Goal: Navigation & Orientation: Find specific page/section

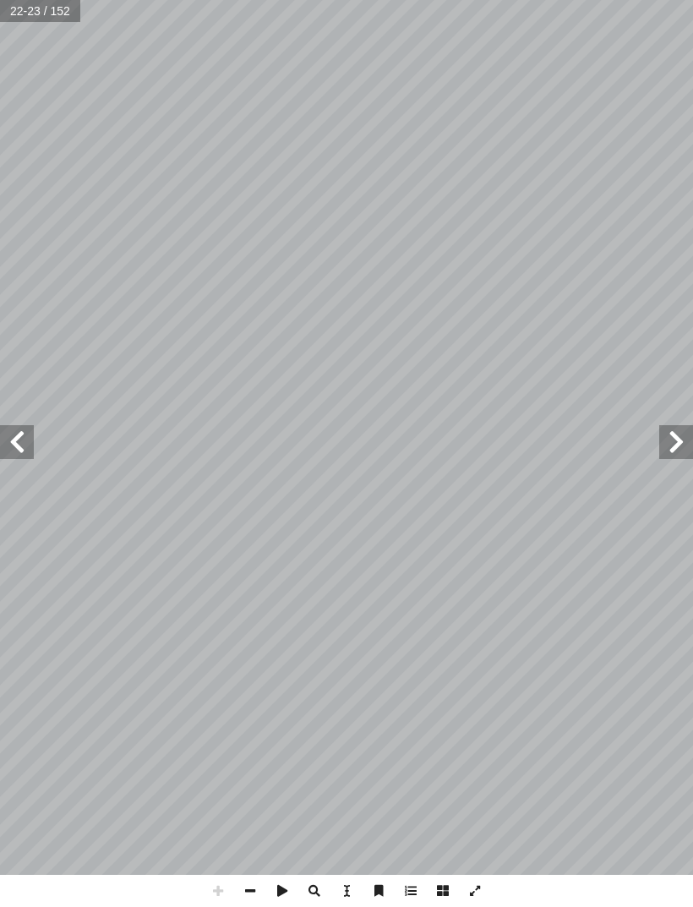
click at [24, 433] on span at bounding box center [17, 442] width 34 height 34
click at [20, 425] on span at bounding box center [17, 442] width 34 height 34
click at [23, 435] on span at bounding box center [17, 442] width 34 height 34
click at [28, 444] on span at bounding box center [17, 442] width 34 height 34
click at [19, 431] on span at bounding box center [17, 442] width 34 height 34
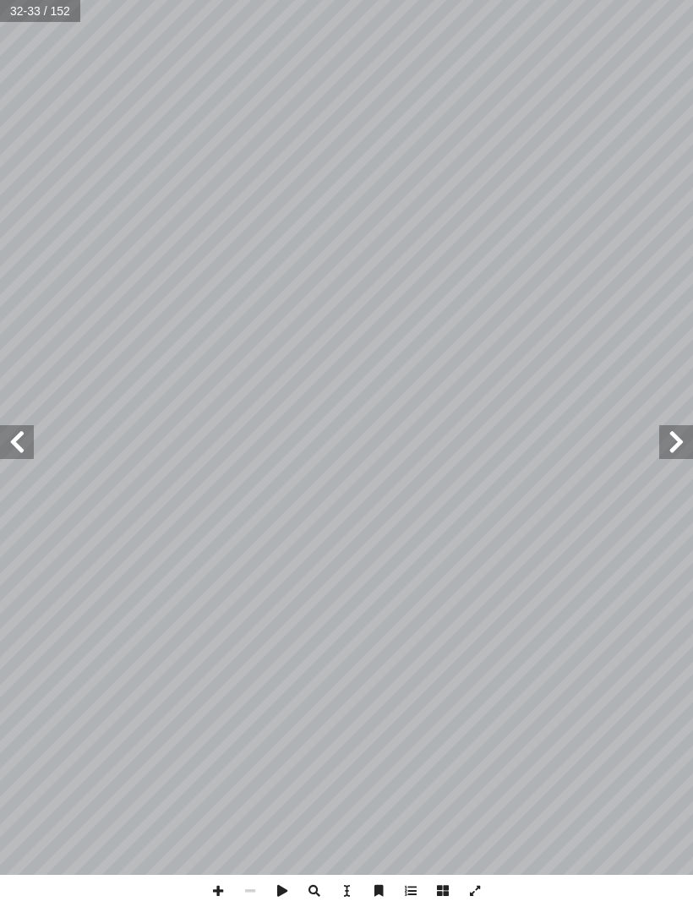
click at [681, 450] on span at bounding box center [676, 442] width 34 height 34
click at [664, 457] on span at bounding box center [676, 442] width 34 height 34
click at [32, 428] on span at bounding box center [17, 442] width 34 height 34
click at [24, 442] on span at bounding box center [17, 442] width 34 height 34
click at [15, 435] on span at bounding box center [17, 442] width 34 height 34
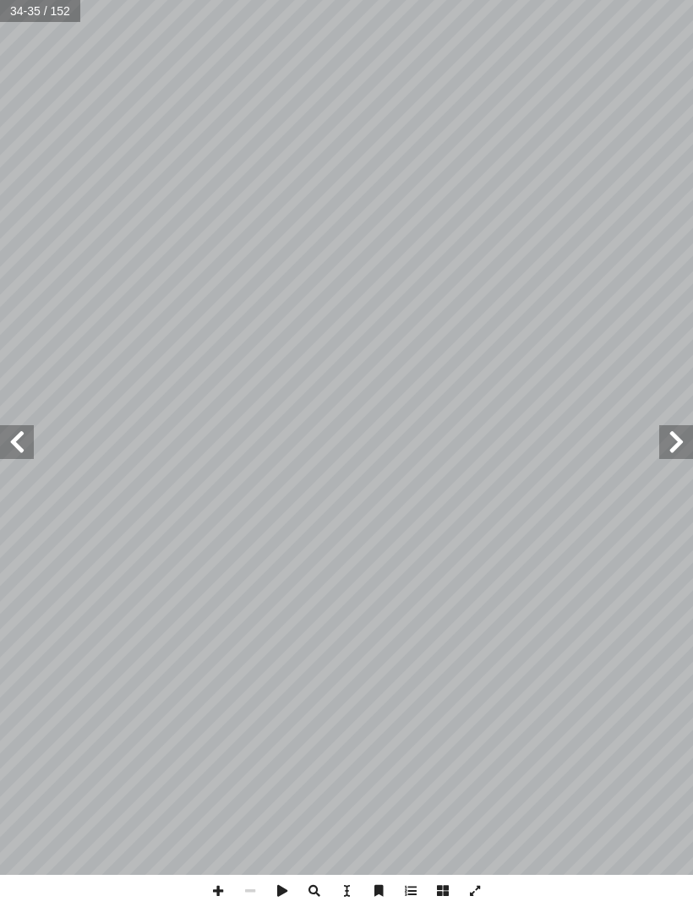
click at [24, 456] on span at bounding box center [17, 442] width 34 height 34
click at [27, 455] on span at bounding box center [17, 442] width 34 height 34
